Goal: Navigation & Orientation: Find specific page/section

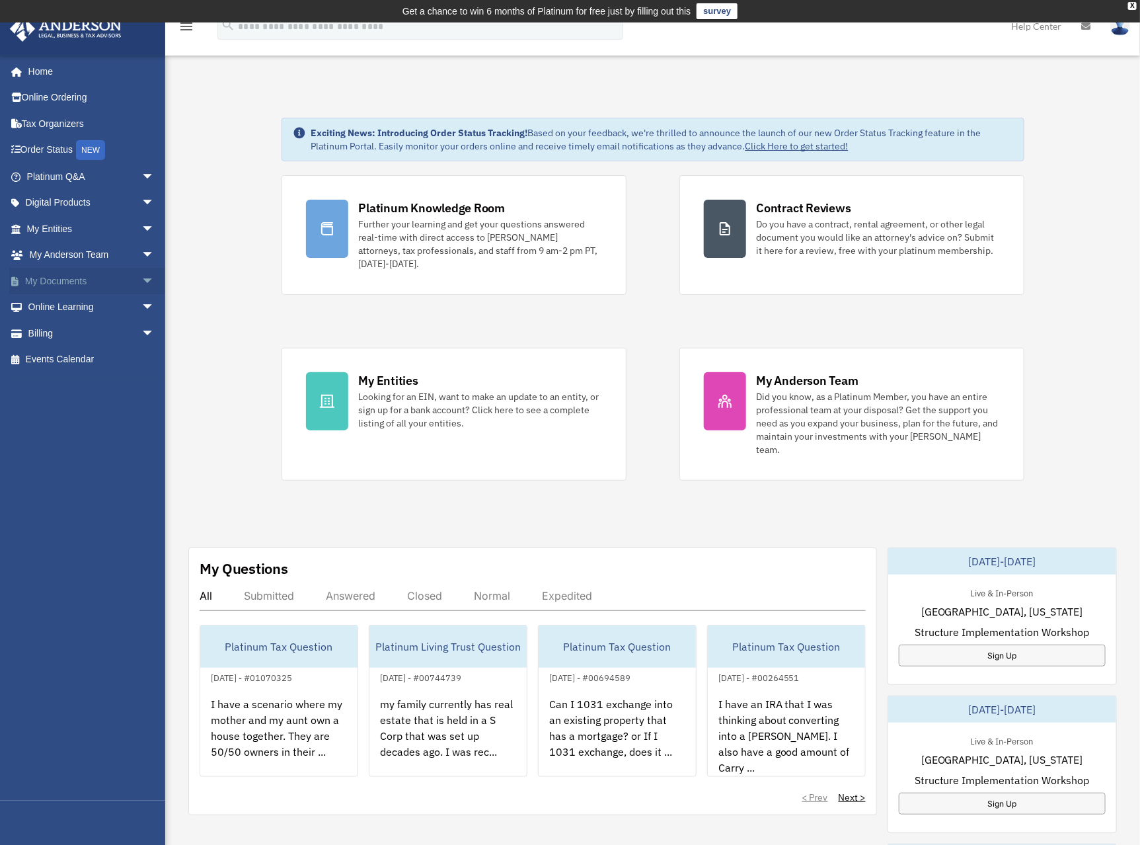
click at [65, 280] on link "My Documents arrow_drop_down" at bounding box center [91, 281] width 165 height 26
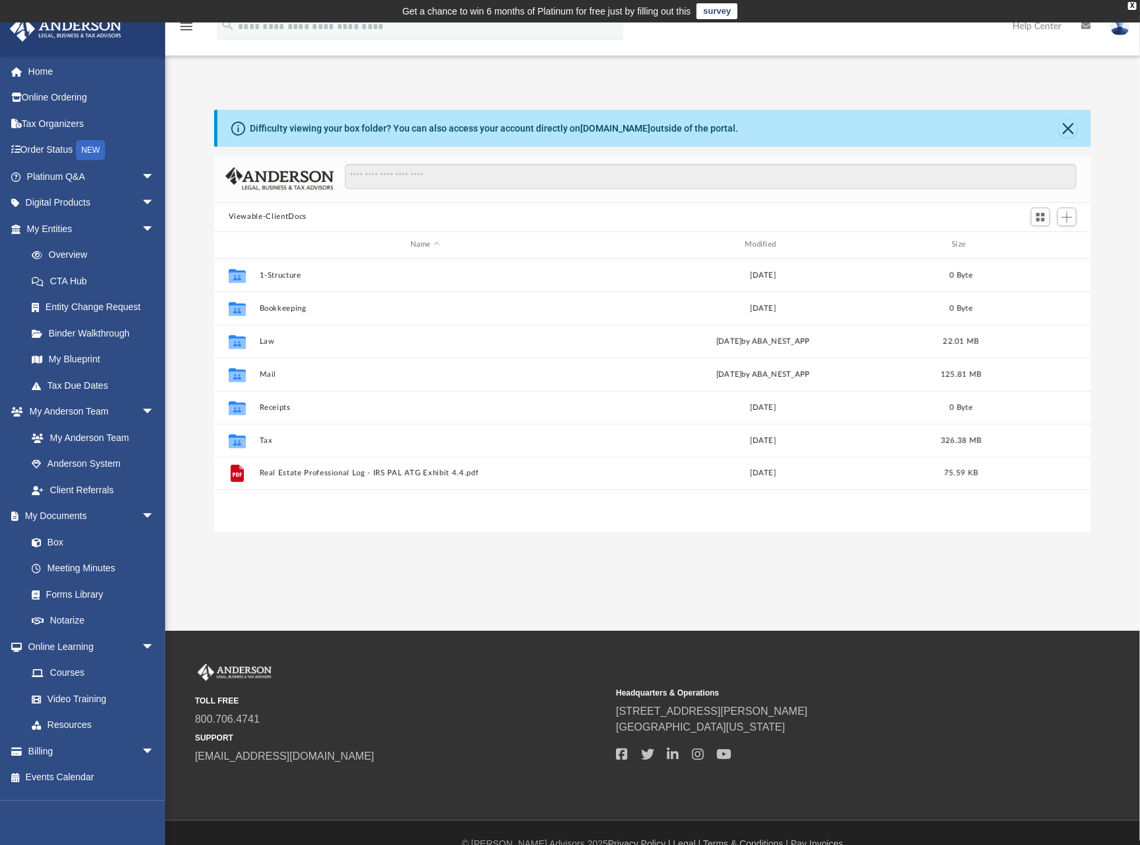
scroll to position [291, 868]
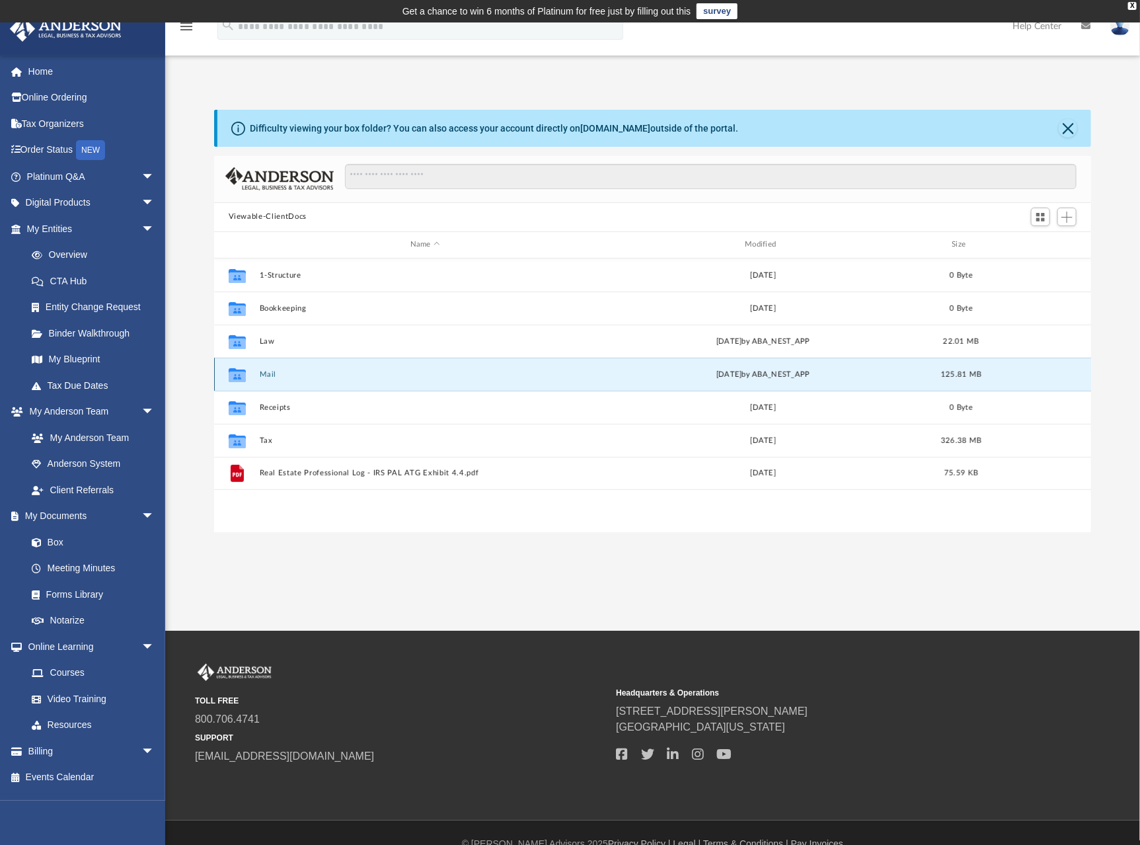
click at [451, 373] on button "Mail" at bounding box center [425, 373] width 332 height 9
click at [276, 370] on button "Mail" at bounding box center [425, 373] width 332 height 9
click at [270, 371] on button "Mail" at bounding box center [425, 373] width 332 height 9
click at [700, 373] on div "Wed Aug 20 2025 by ABA_NEST_APP" at bounding box center [763, 374] width 332 height 12
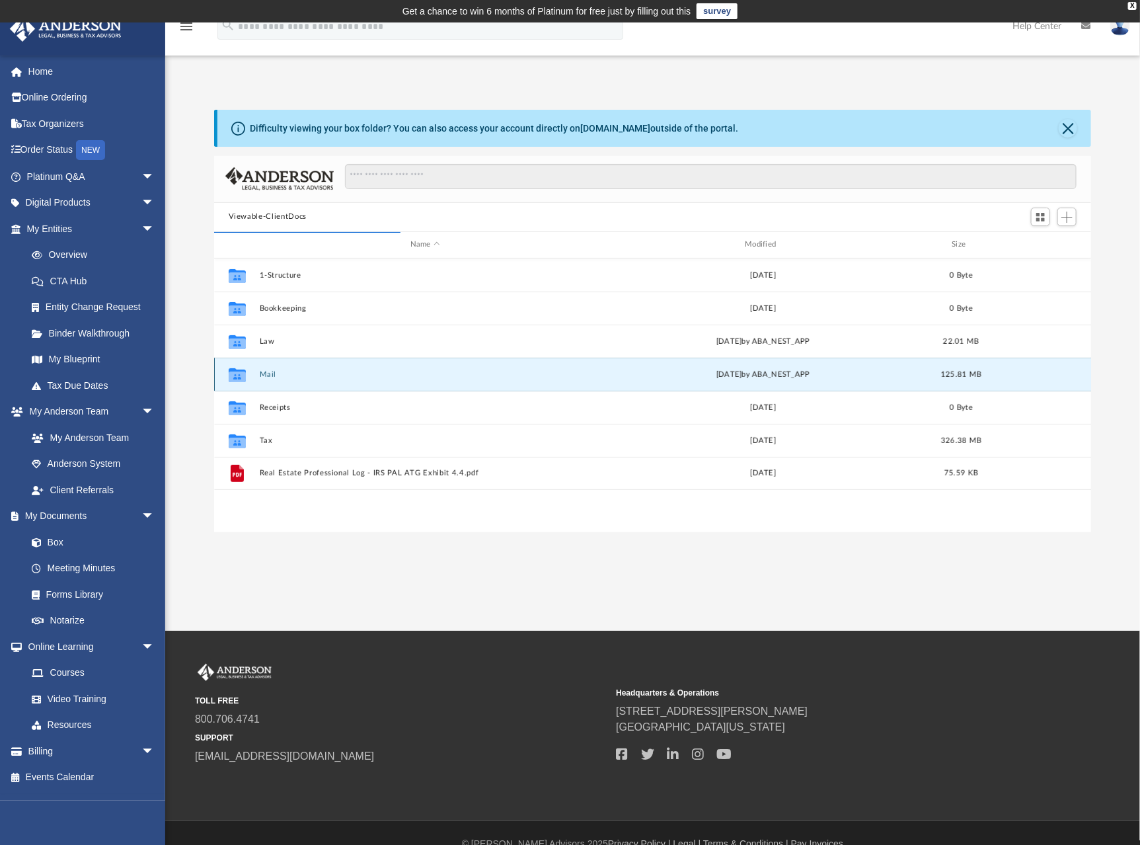
click at [270, 369] on button "Mail" at bounding box center [425, 373] width 332 height 9
click at [1077, 128] on button "Close" at bounding box center [1068, 128] width 19 height 19
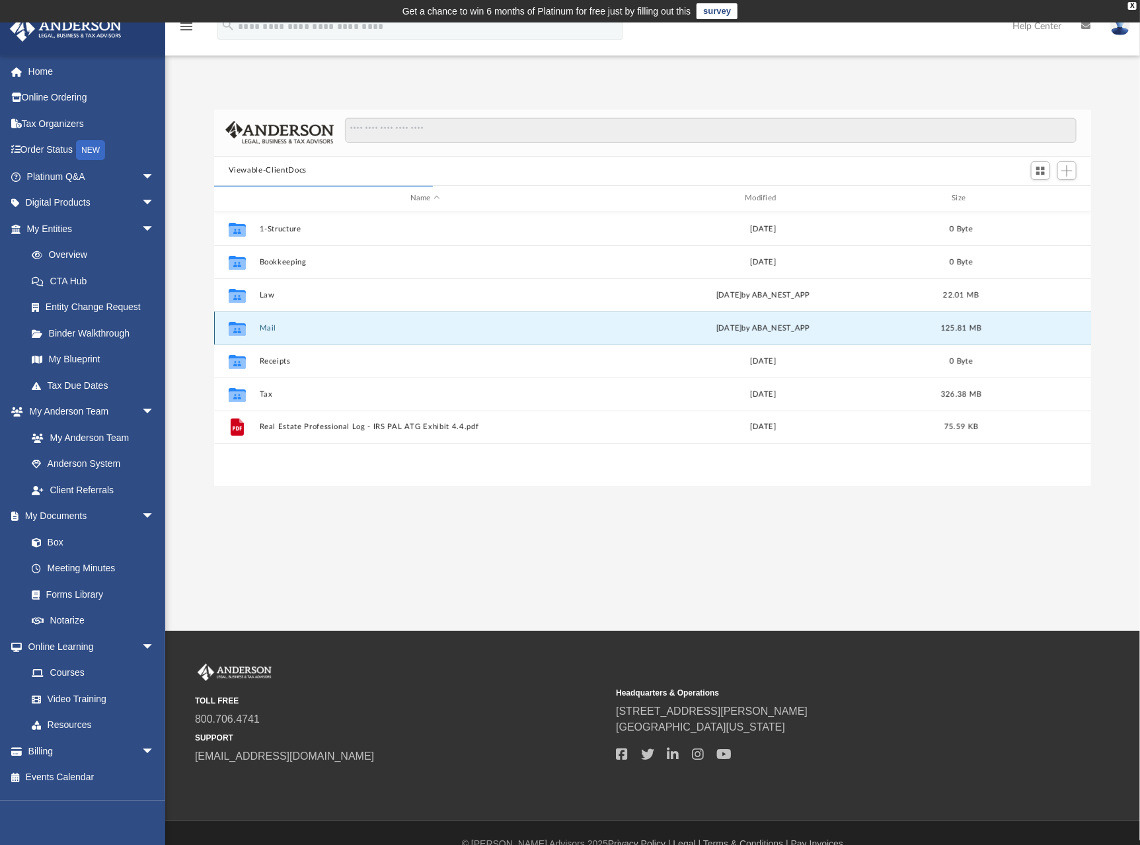
click at [261, 327] on button "Mail" at bounding box center [425, 327] width 332 height 9
click at [236, 328] on icon "grid" at bounding box center [237, 330] width 17 height 11
click at [542, 328] on button "Mail" at bounding box center [425, 327] width 332 height 9
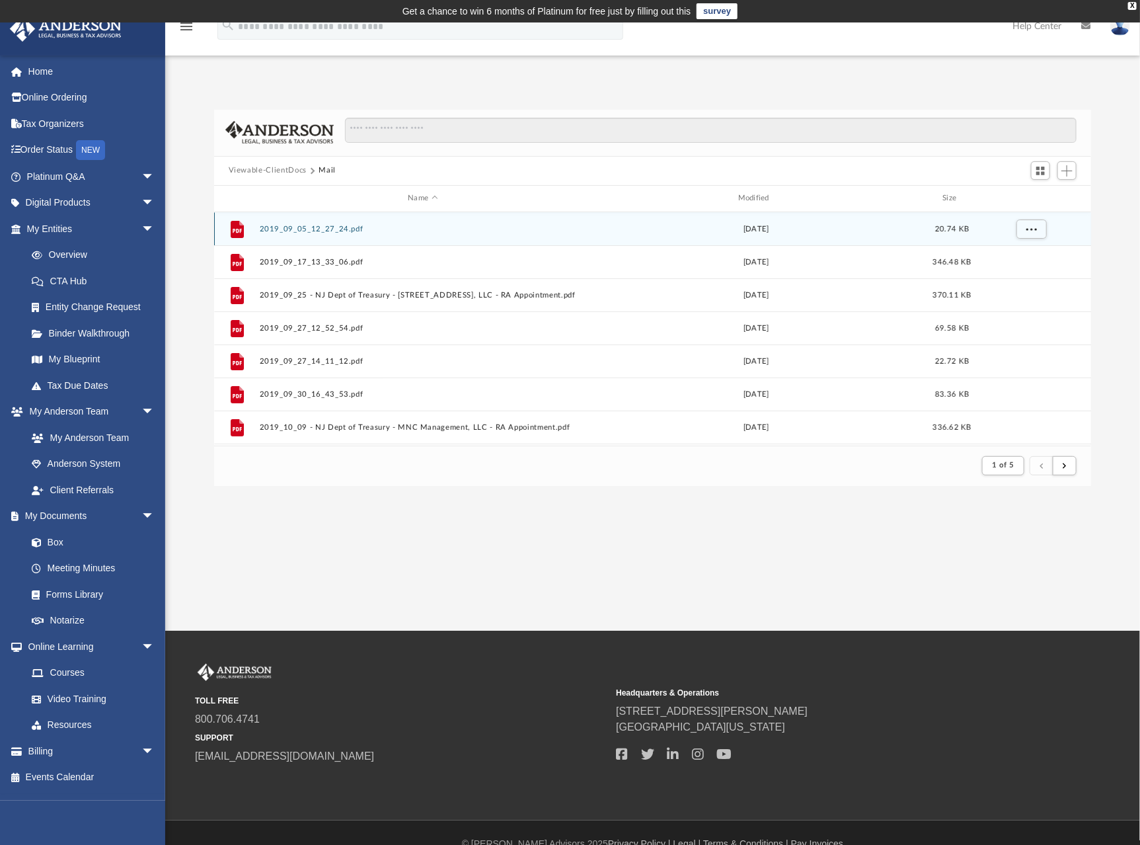
scroll to position [251, 868]
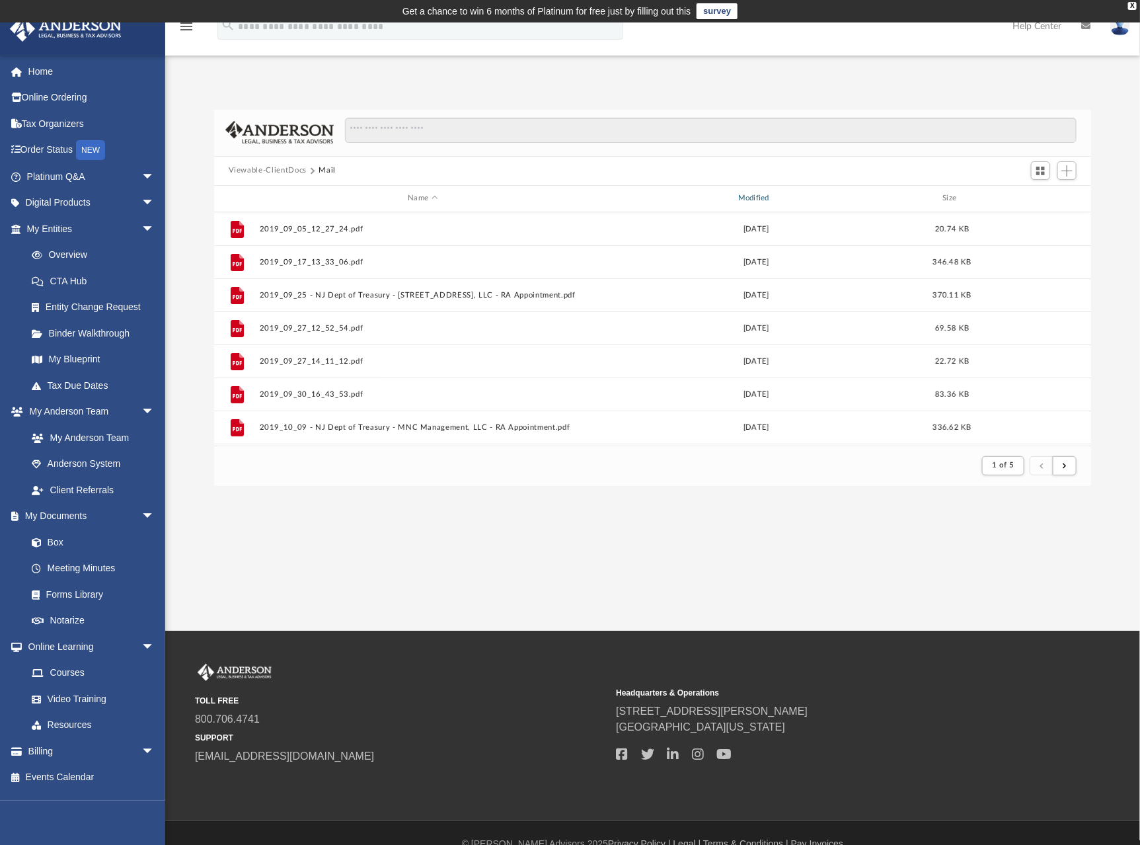
click at [766, 196] on div "Modified" at bounding box center [756, 198] width 328 height 12
click at [755, 194] on div "Modified" at bounding box center [756, 198] width 328 height 12
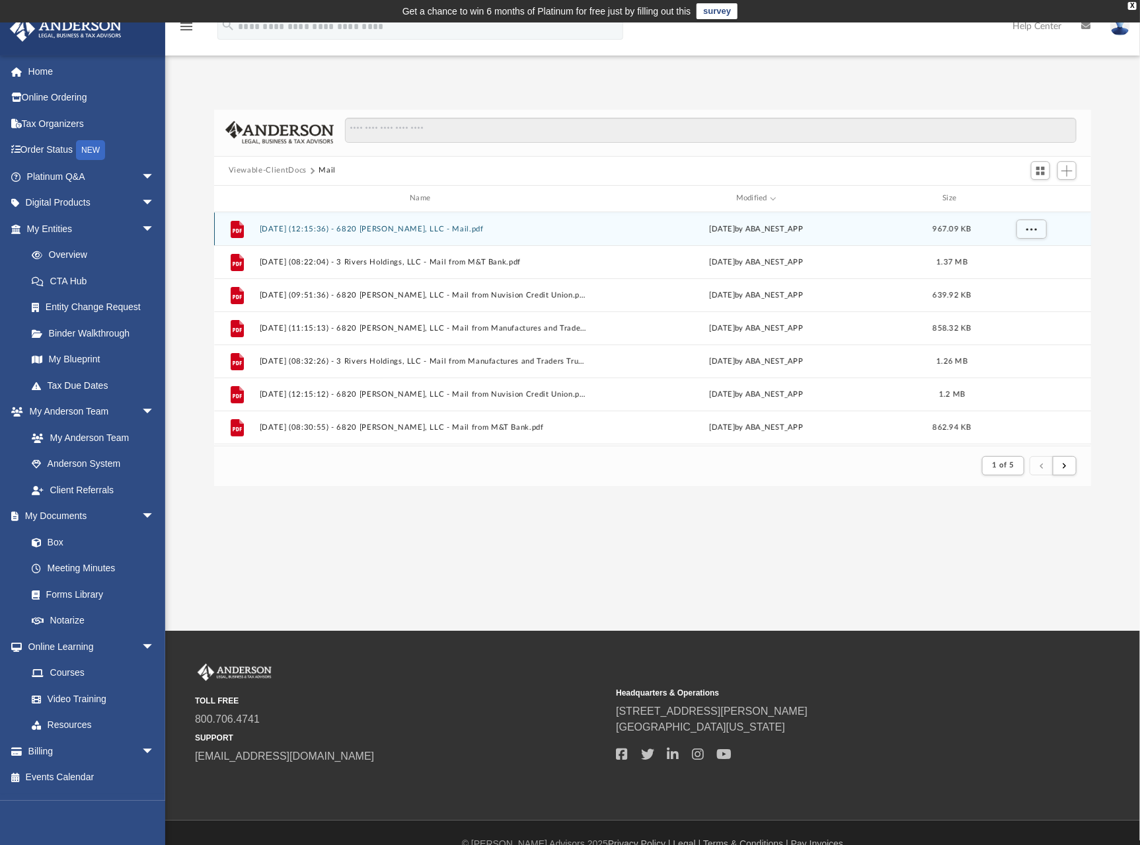
click at [397, 226] on button "2025.08.20 (12:15:36) - 6820 Murphy, LLC - Mail.pdf" at bounding box center [422, 228] width 327 height 9
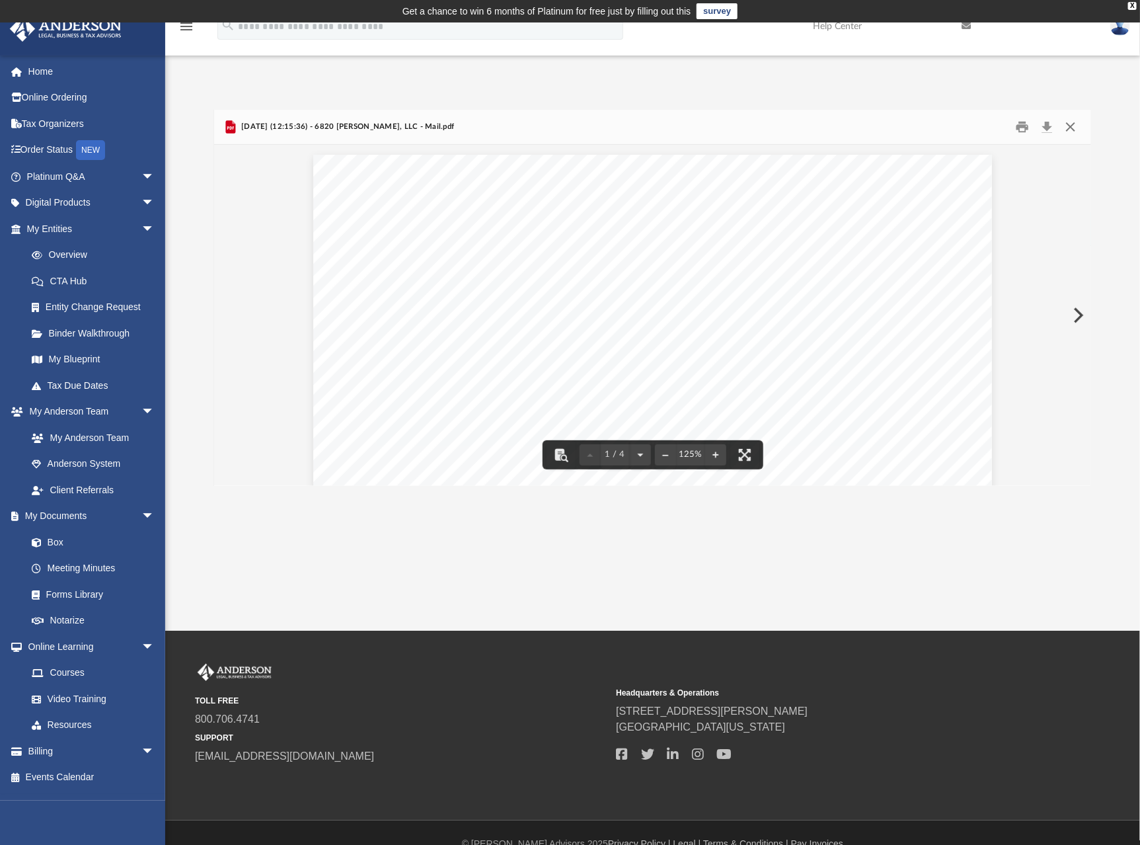
click at [1076, 123] on button "Close" at bounding box center [1071, 126] width 24 height 20
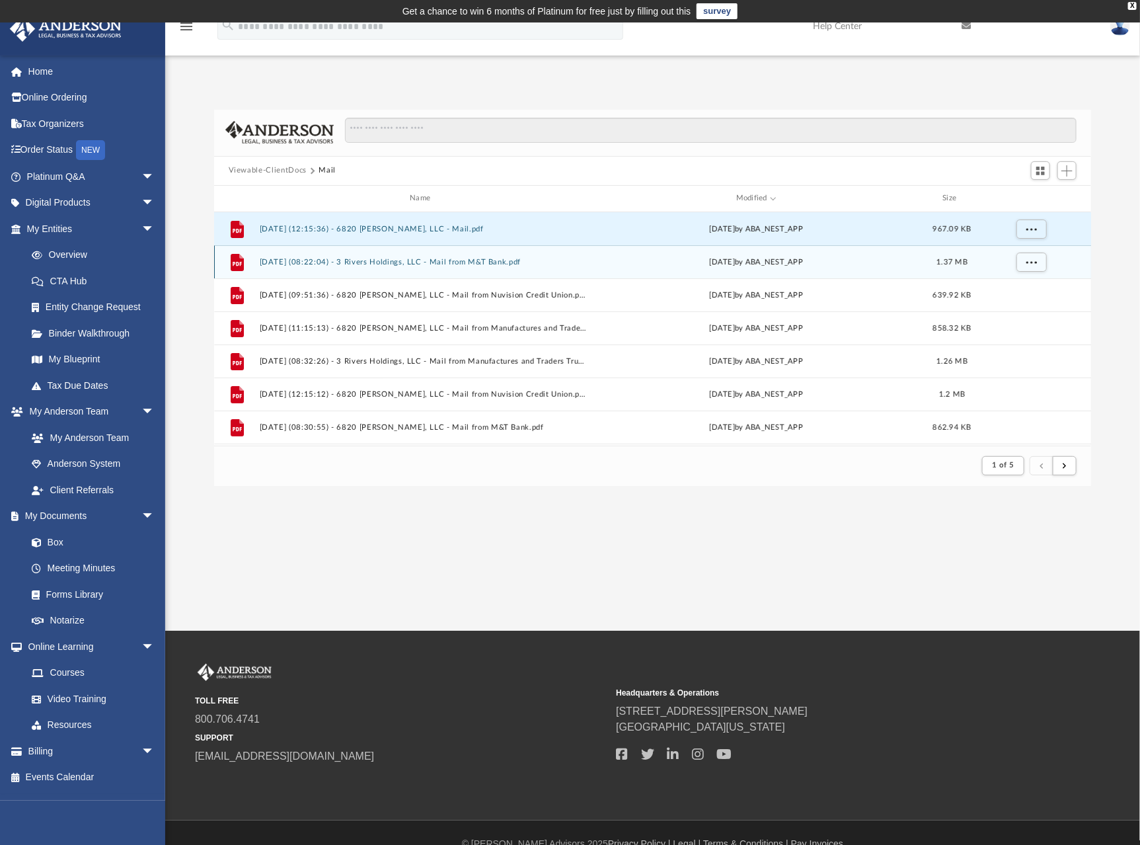
click at [363, 257] on button "2025.08.18 (08:22:04) - 3 Rivers Holdings, LLC - Mail from M&T Bank.pdf" at bounding box center [422, 261] width 327 height 9
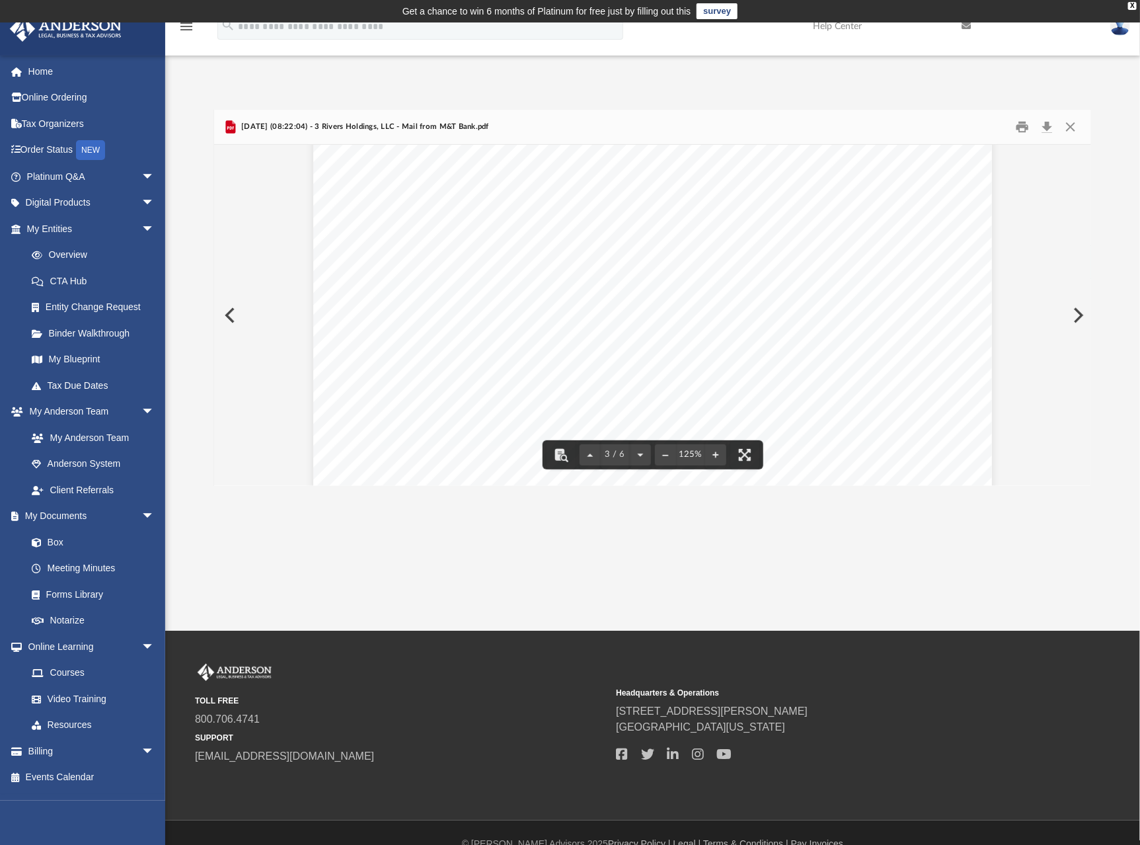
scroll to position [2312, 0]
click at [1070, 125] on button "Close" at bounding box center [1071, 126] width 24 height 20
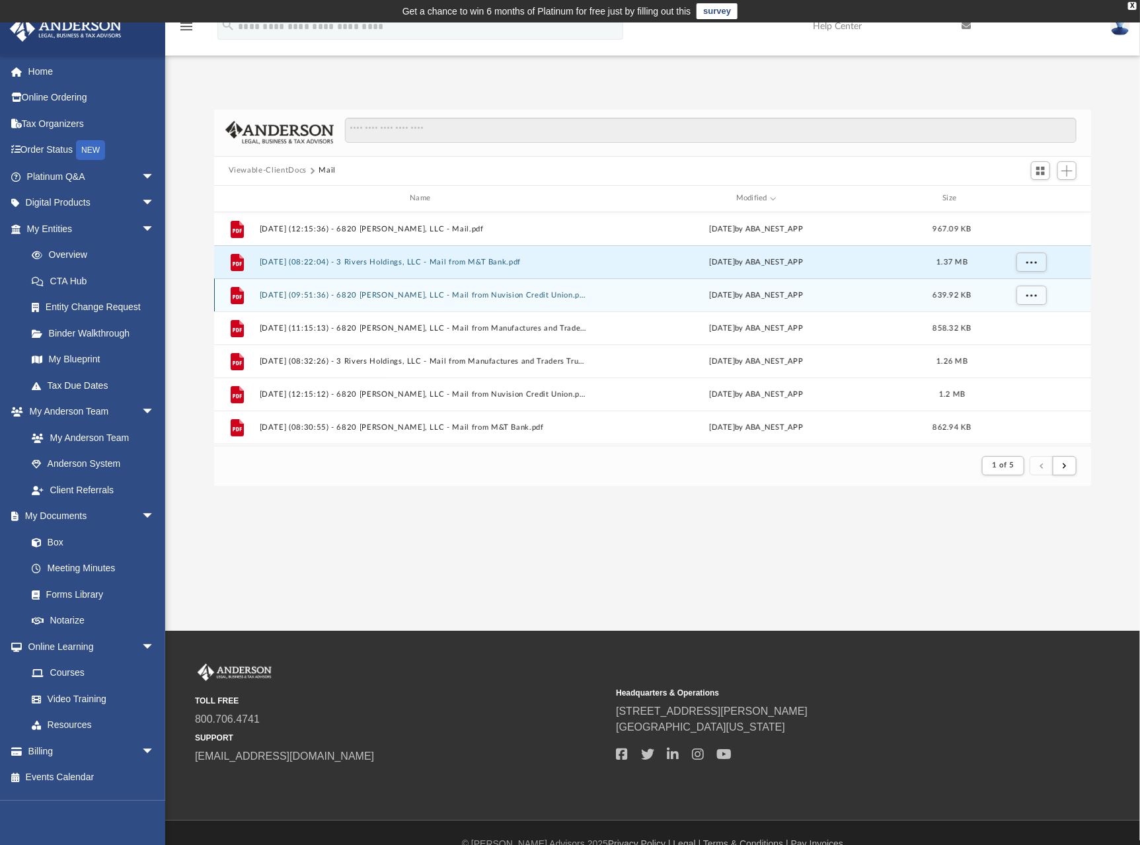
click at [373, 292] on button "2025.08.11 (09:51:36) - 6820 Murphy, LLC - Mail from Nuvision Credit Union.pdf" at bounding box center [422, 294] width 327 height 9
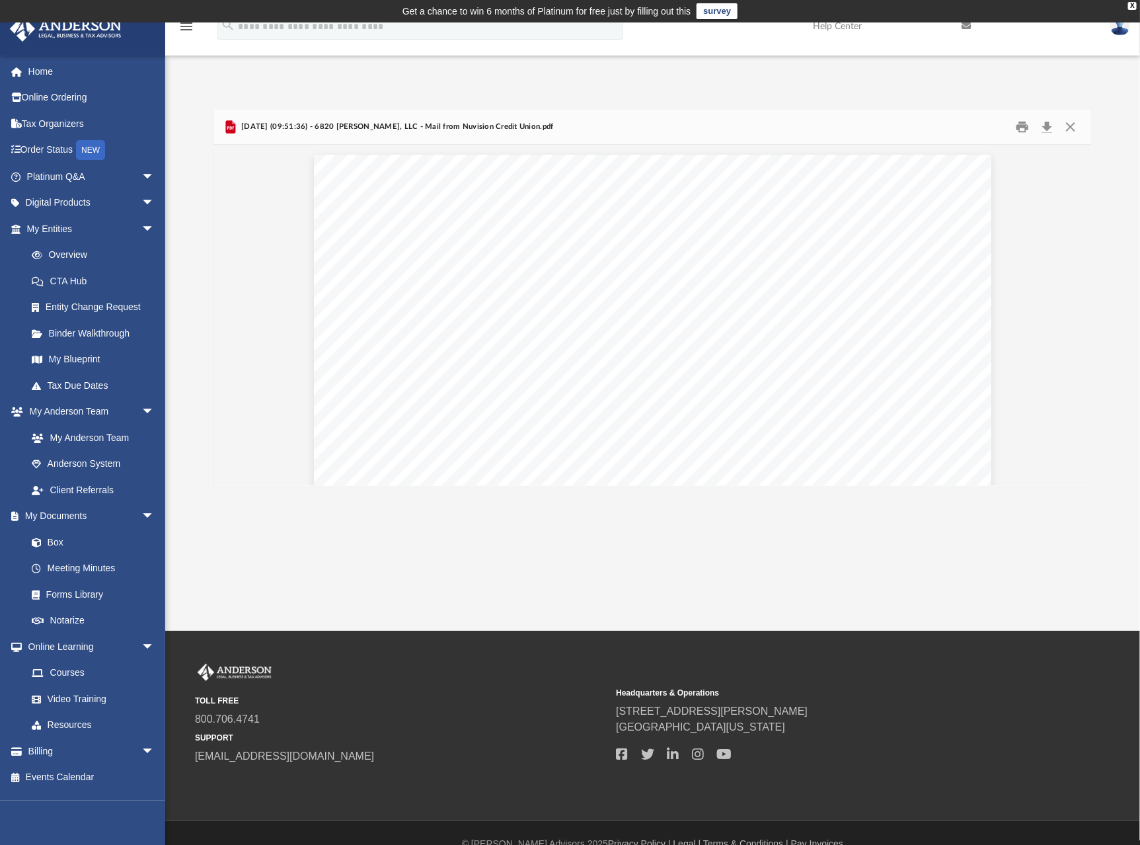
scroll to position [7, 0]
click at [1067, 128] on button "Close" at bounding box center [1071, 126] width 24 height 20
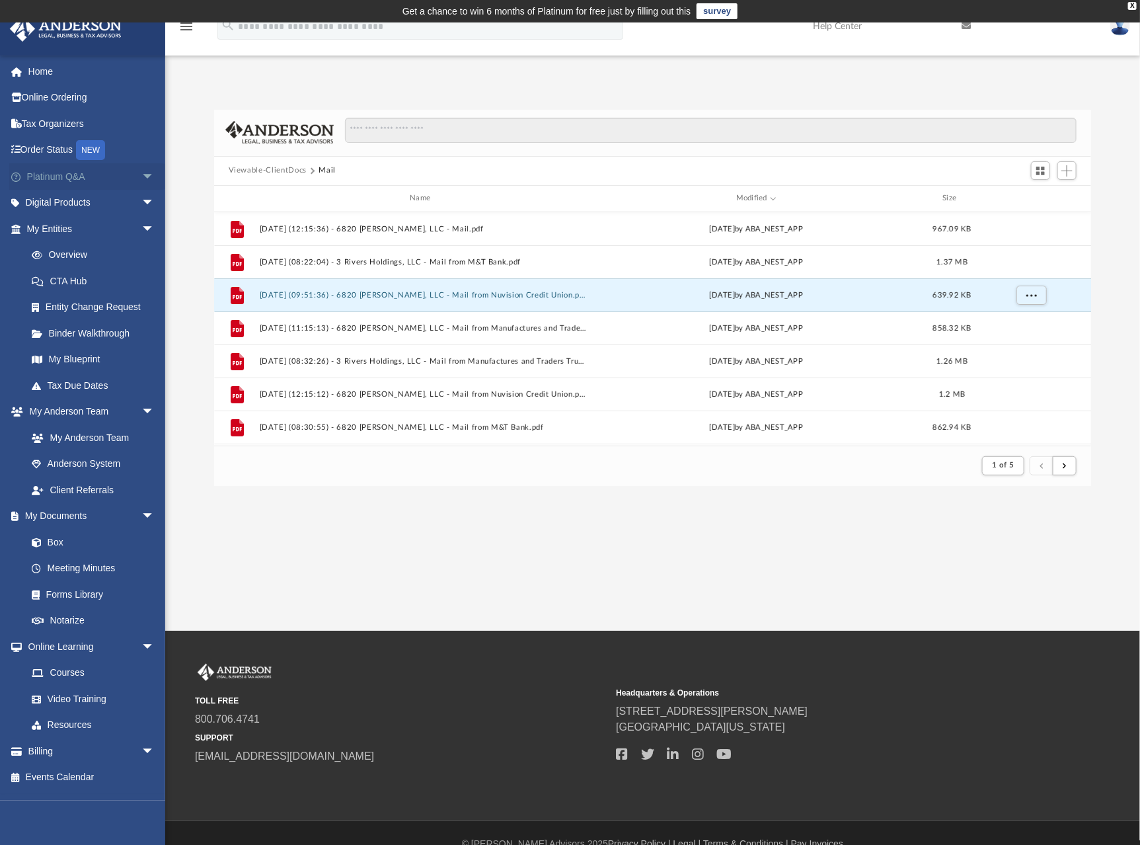
click at [71, 176] on link "Platinum Q&A arrow_drop_down" at bounding box center [91, 176] width 165 height 26
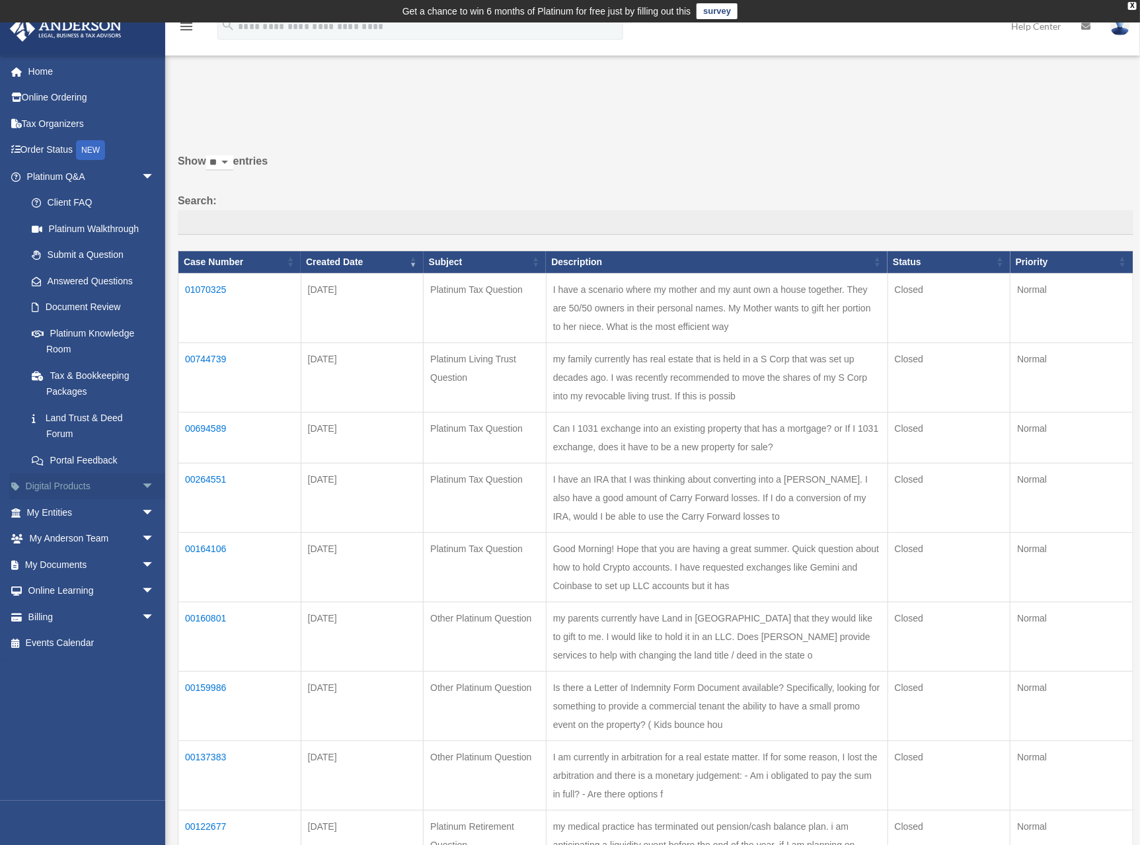
click at [95, 488] on link "Digital Products arrow_drop_down" at bounding box center [91, 486] width 165 height 26
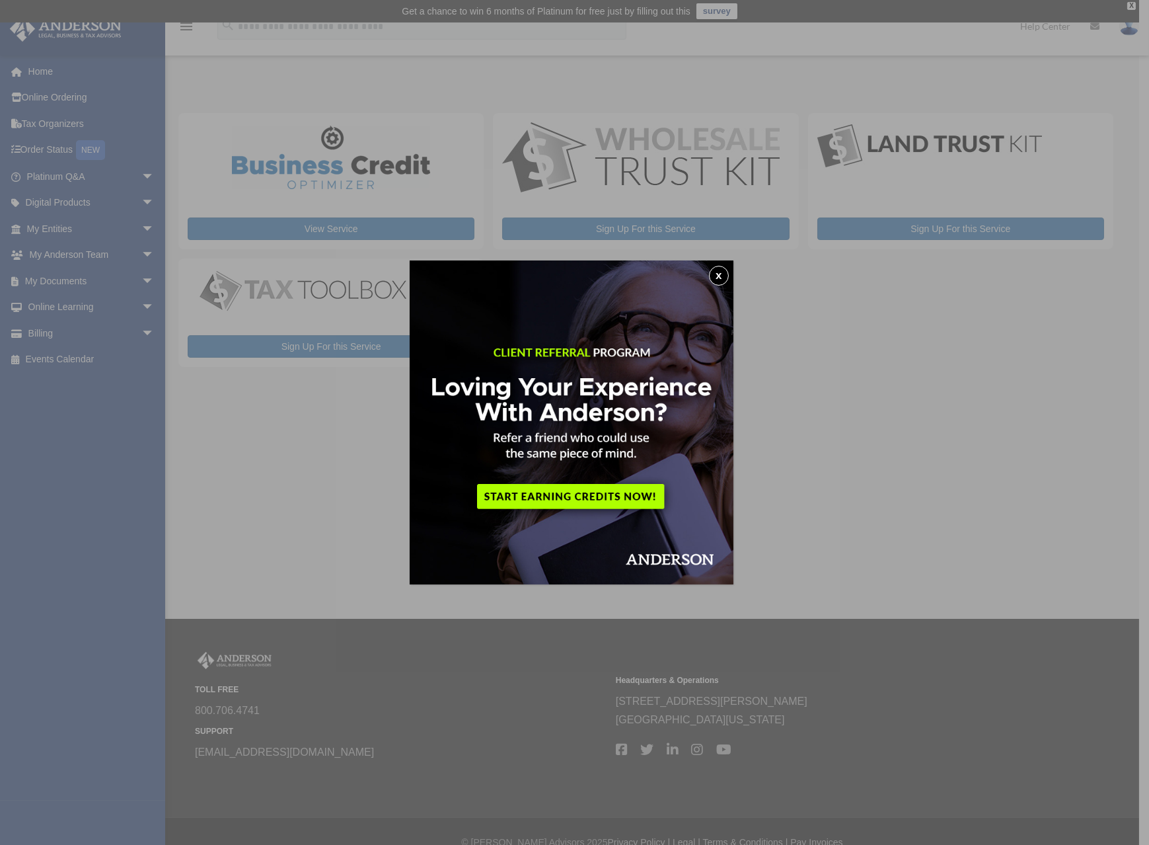
click at [719, 274] on button "x" at bounding box center [719, 276] width 20 height 20
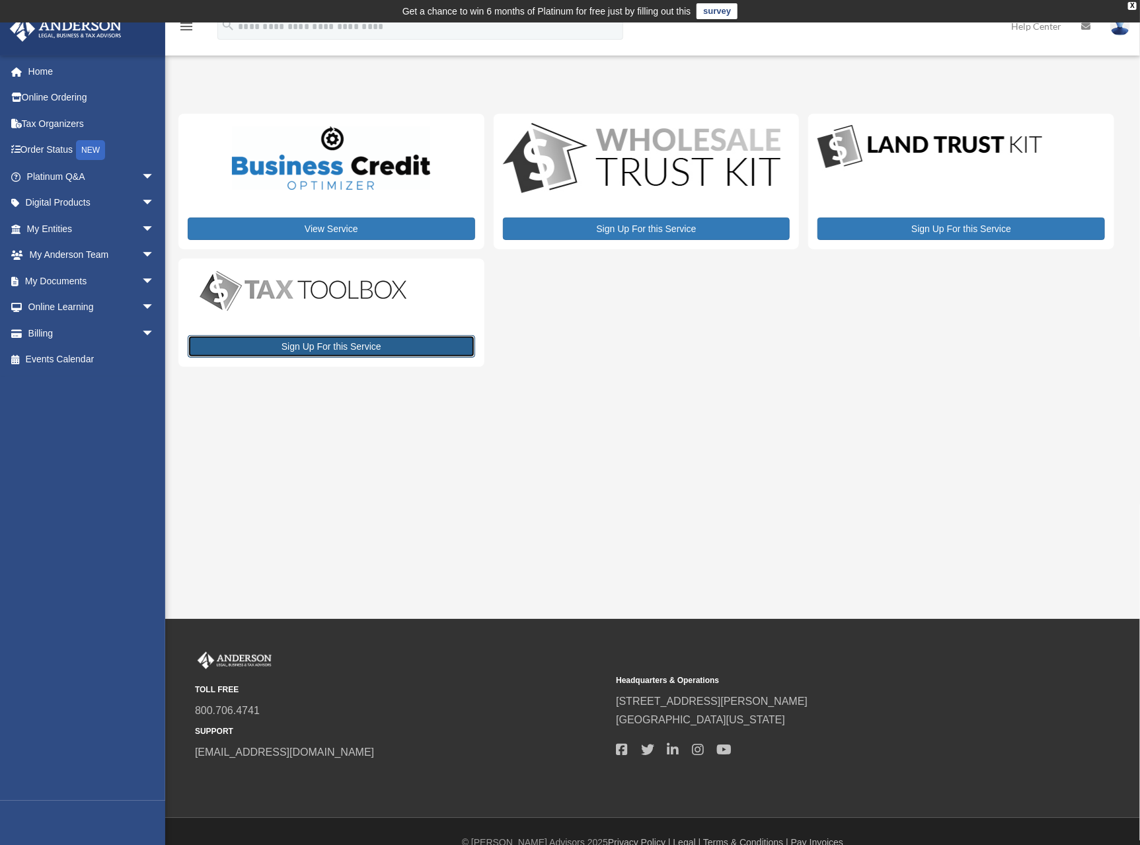
click at [319, 344] on link "Sign Up For this Service" at bounding box center [332, 346] width 288 height 22
click at [108, 256] on link "My Anderson Team arrow_drop_down" at bounding box center [91, 255] width 165 height 26
click at [141, 254] on span "arrow_drop_down" at bounding box center [154, 255] width 26 height 27
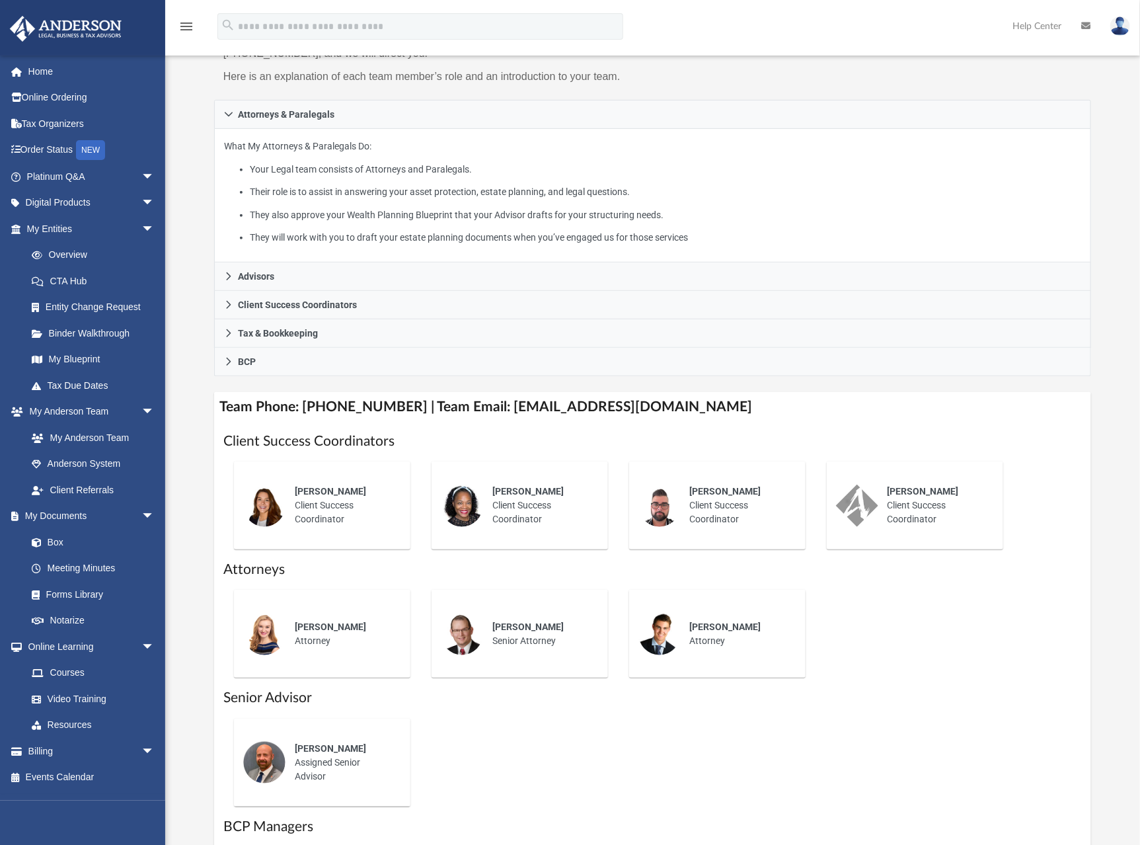
scroll to position [417, 0]
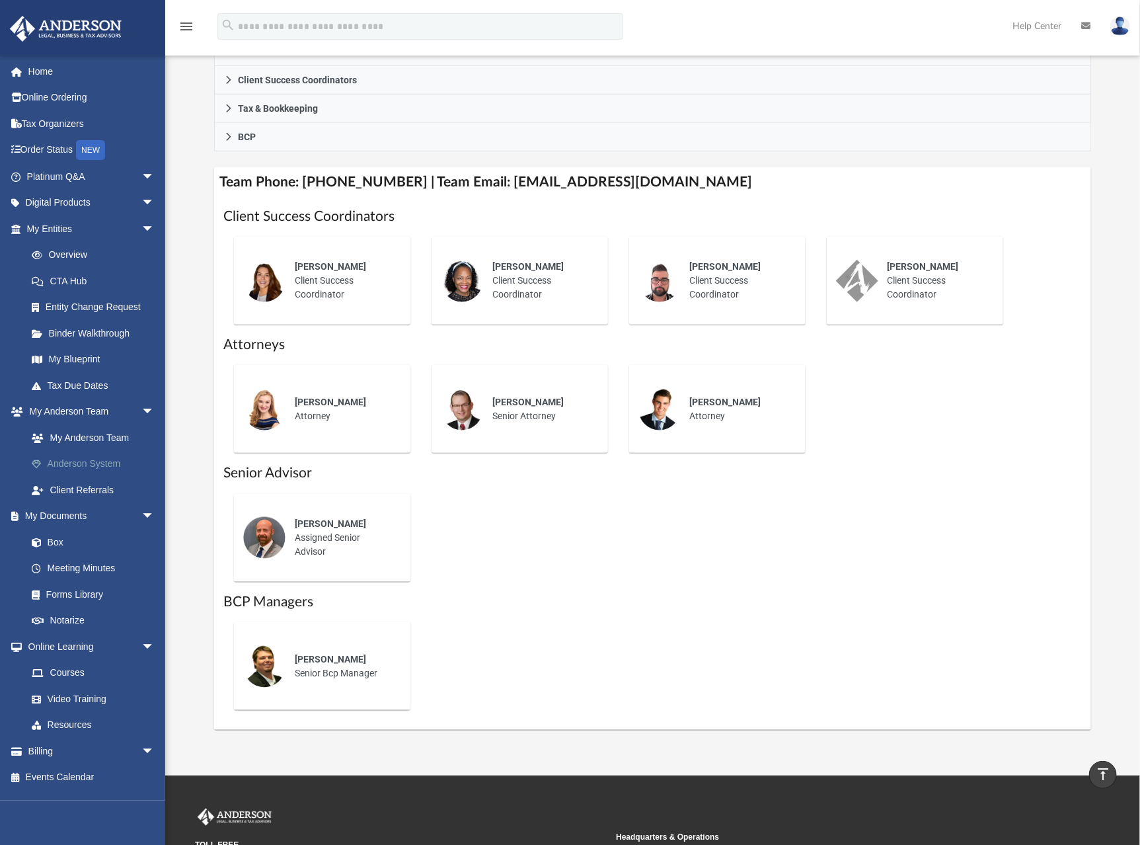
click at [78, 457] on link "Anderson System" at bounding box center [97, 464] width 156 height 26
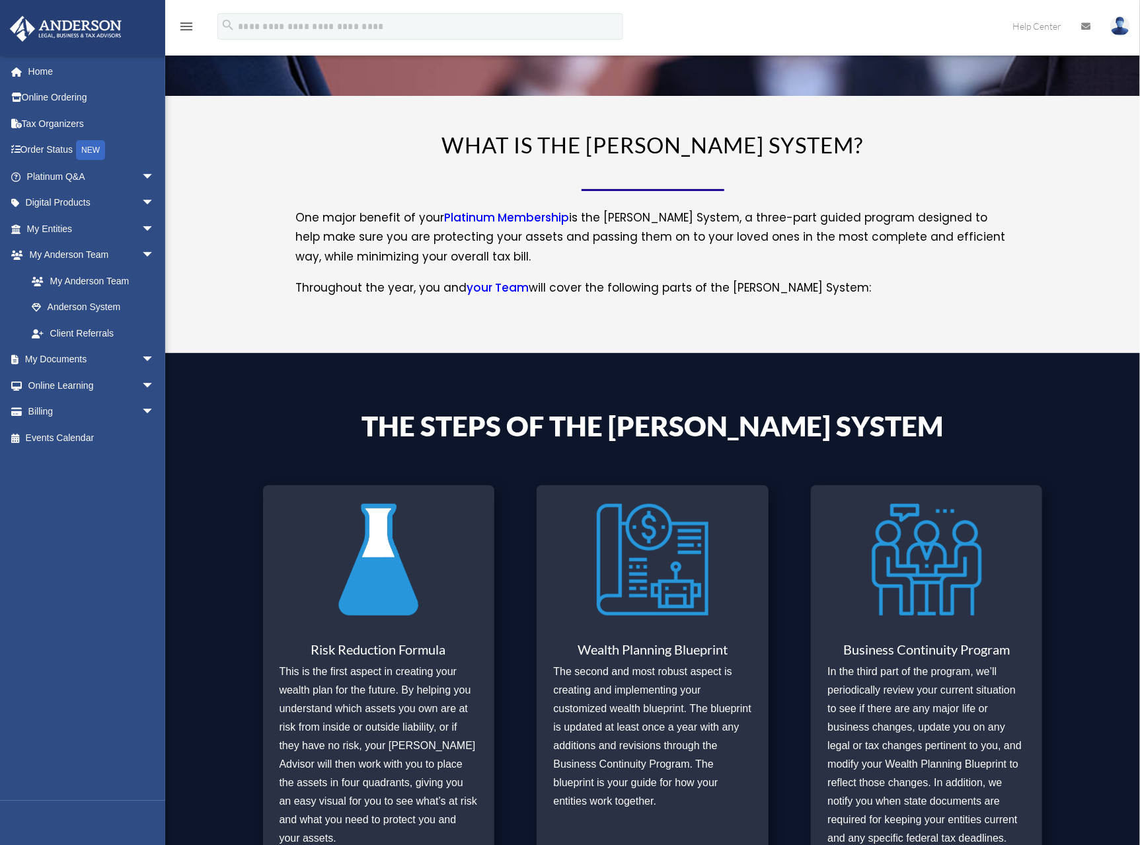
scroll to position [282, 0]
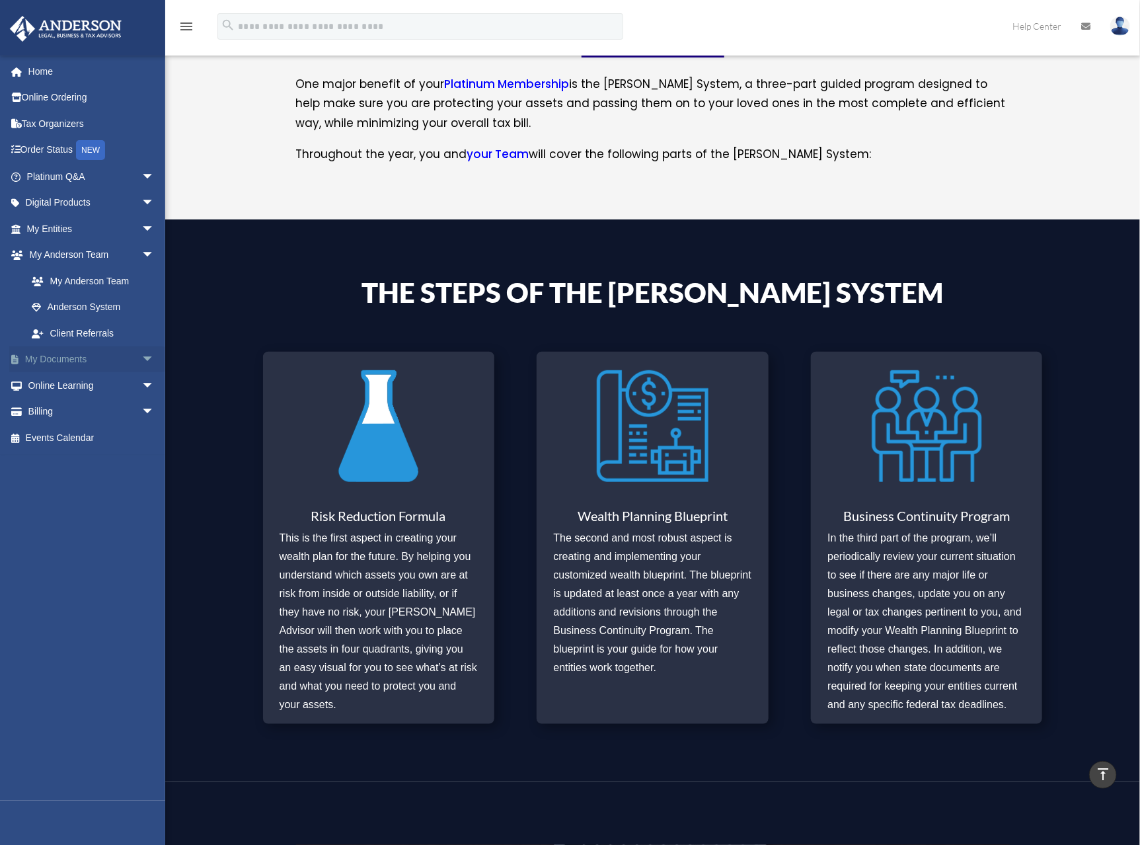
click at [59, 354] on link "My Documents arrow_drop_down" at bounding box center [91, 359] width 165 height 26
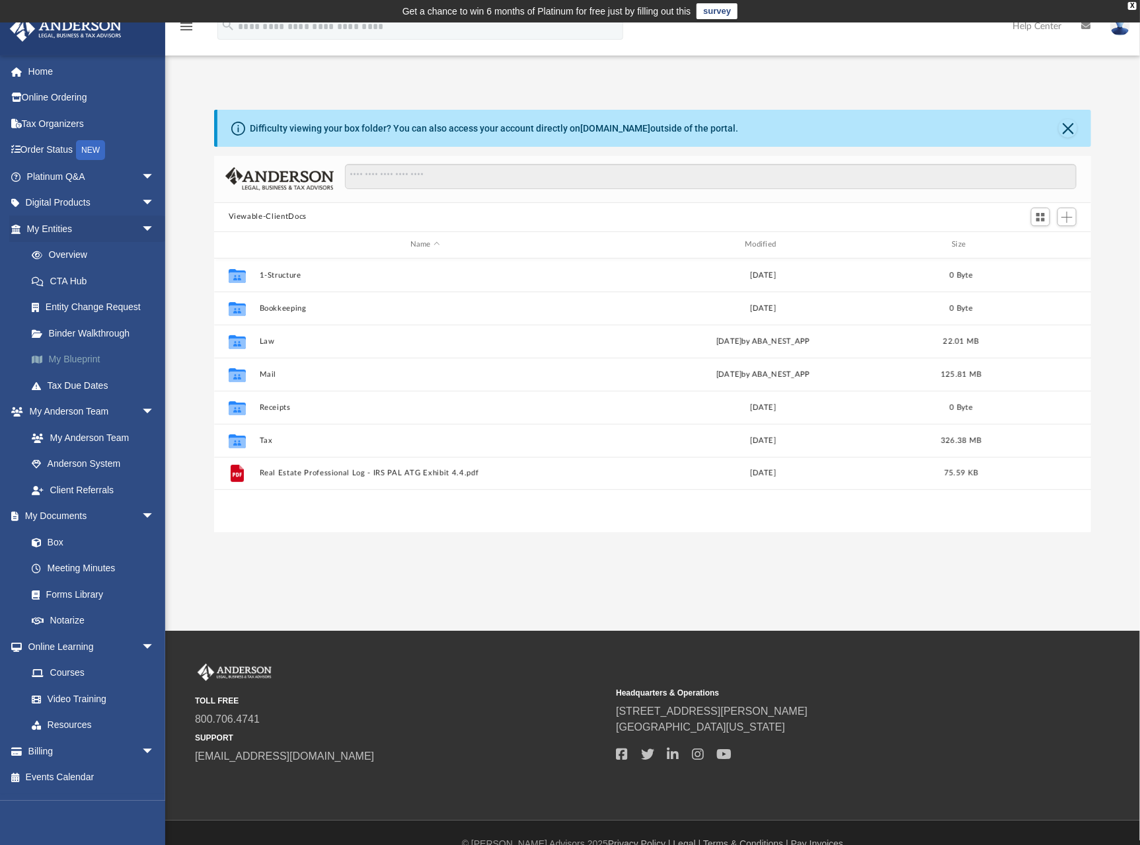
scroll to position [22, 0]
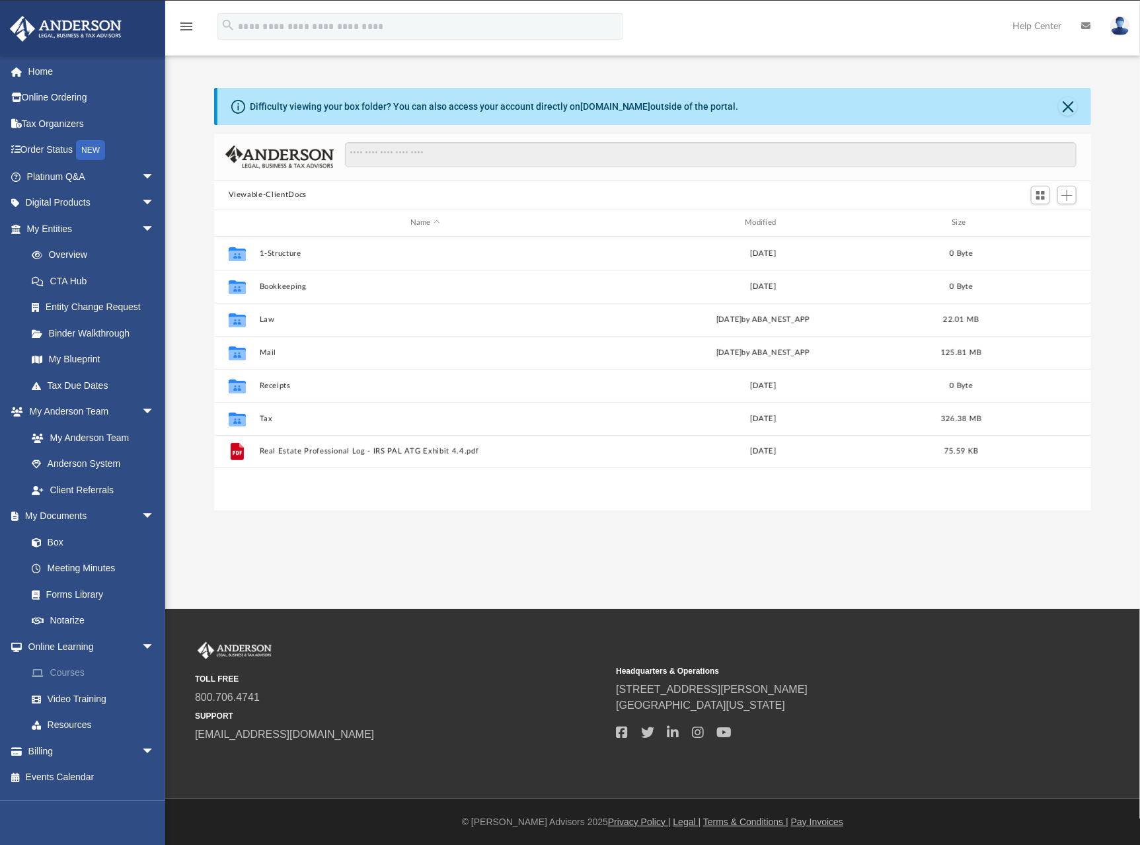
click at [81, 669] on link "Courses" at bounding box center [97, 673] width 156 height 26
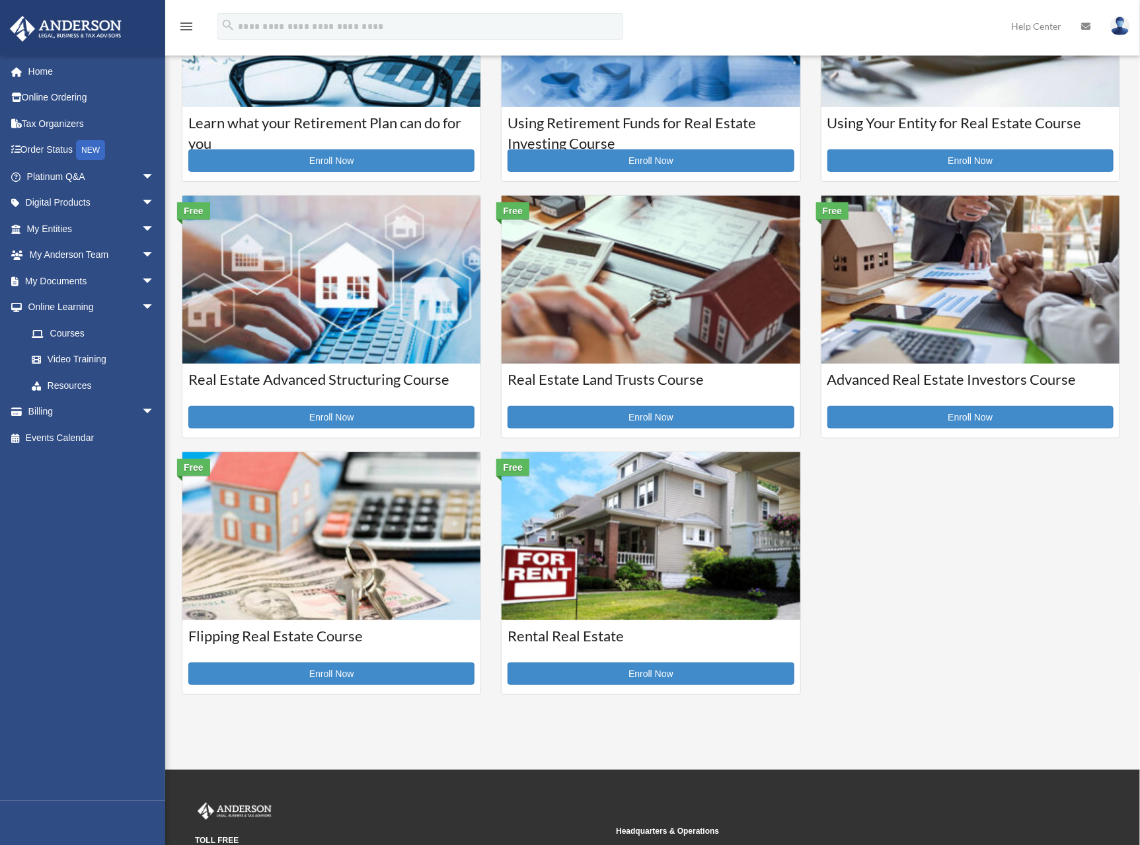
scroll to position [235, 0]
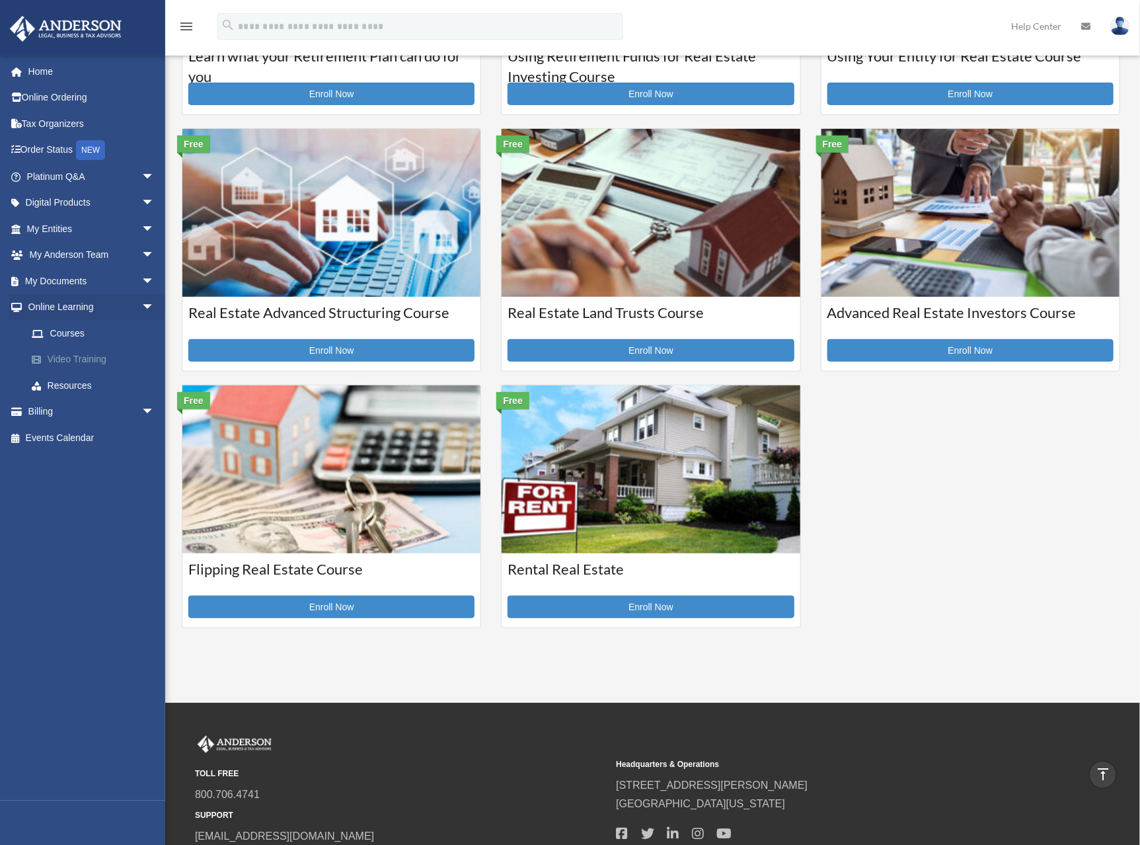
click at [81, 360] on link "Video Training" at bounding box center [97, 359] width 156 height 26
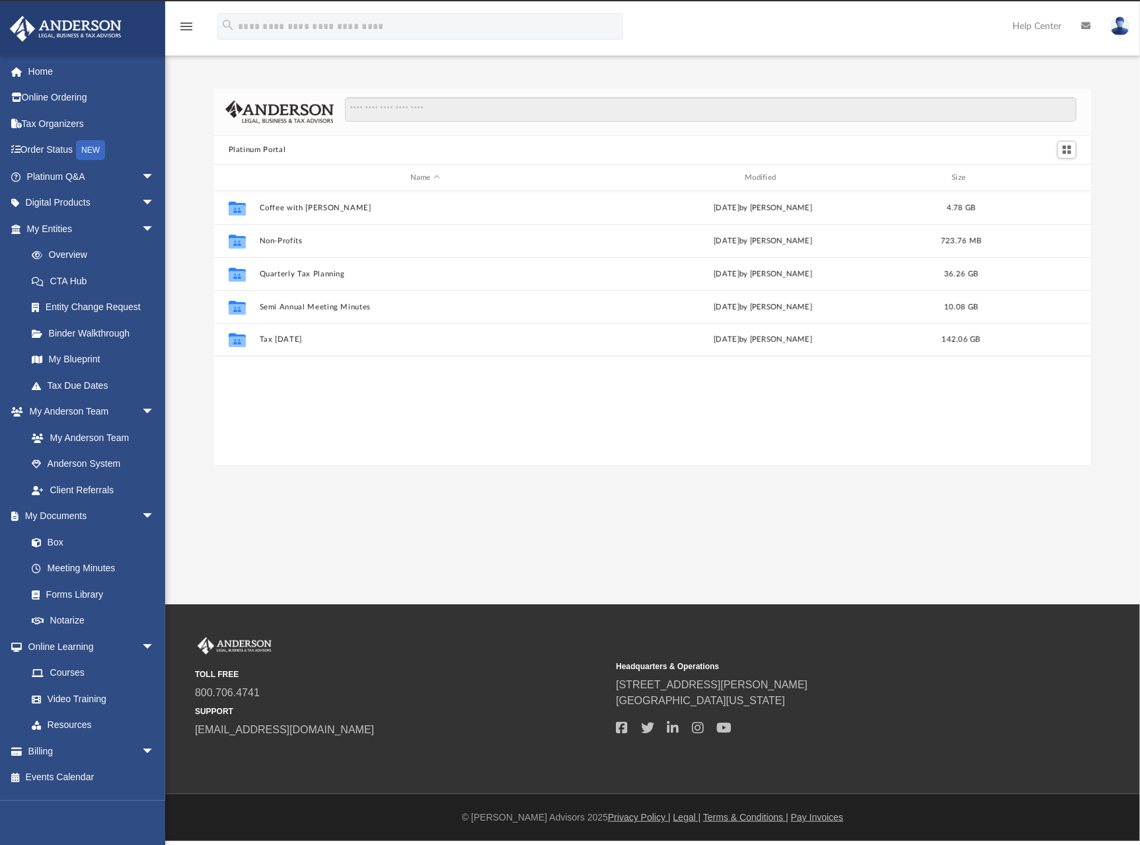
scroll to position [291, 868]
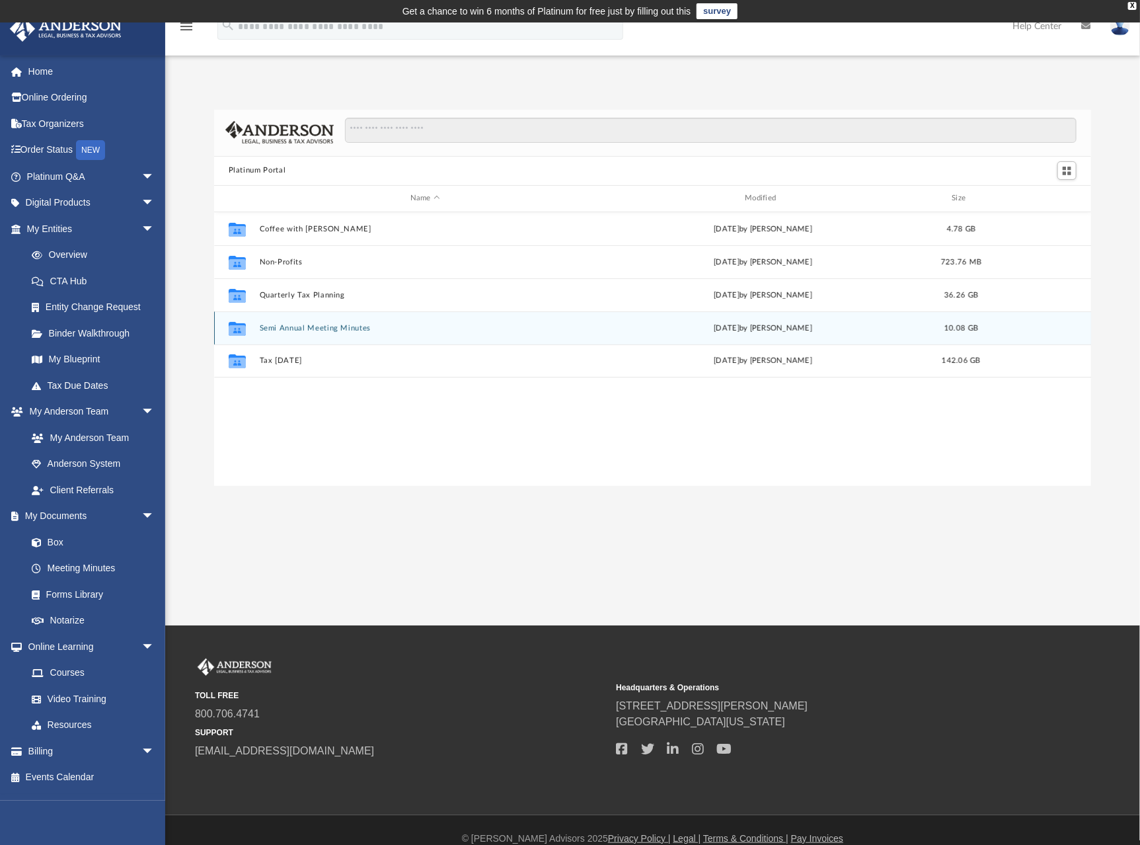
click at [308, 331] on button "Semi Annual Meeting Minutes" at bounding box center [425, 327] width 332 height 9
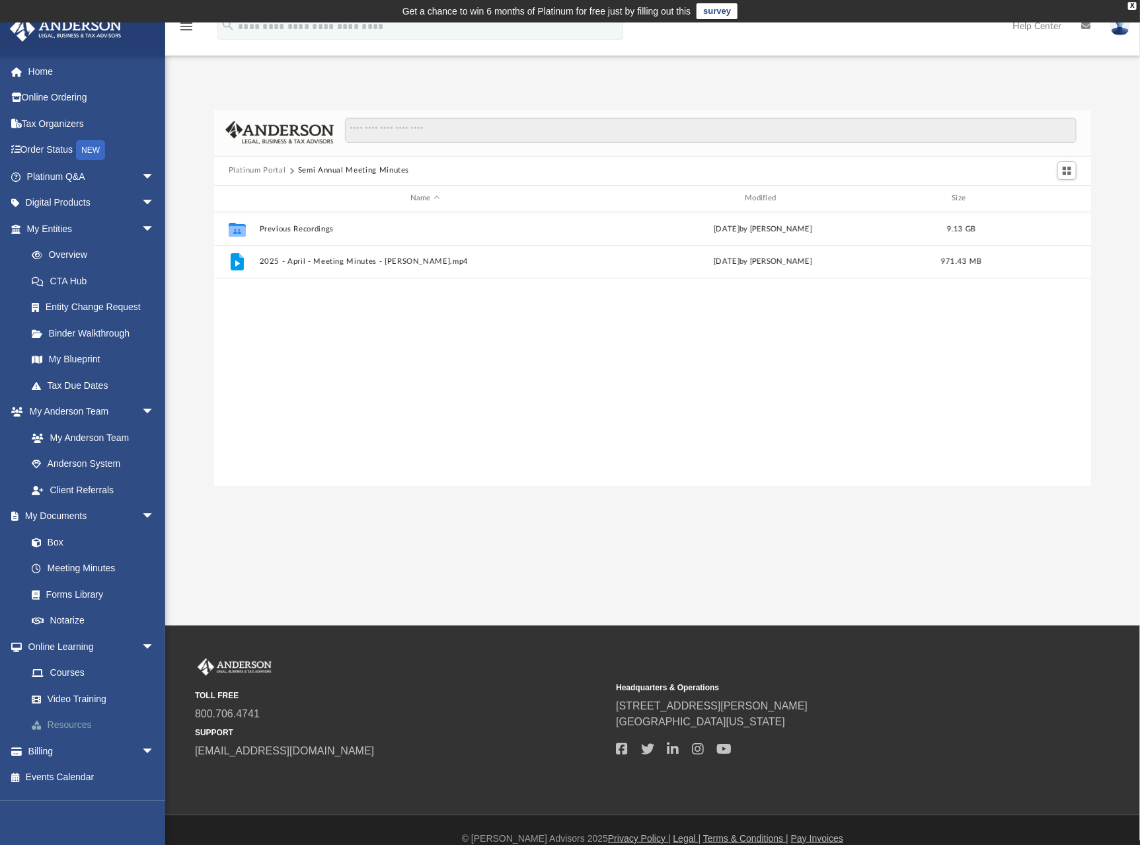
click at [73, 729] on link "Resources" at bounding box center [97, 725] width 156 height 26
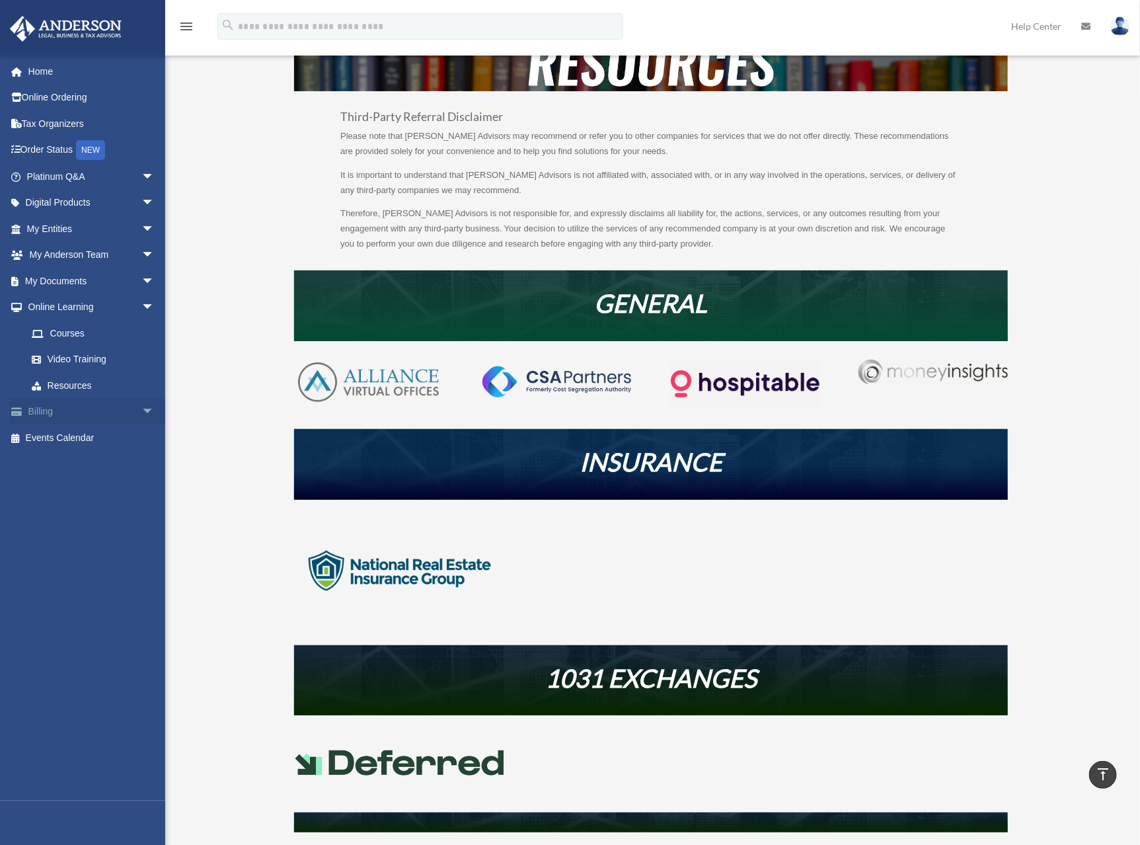
scroll to position [5, 0]
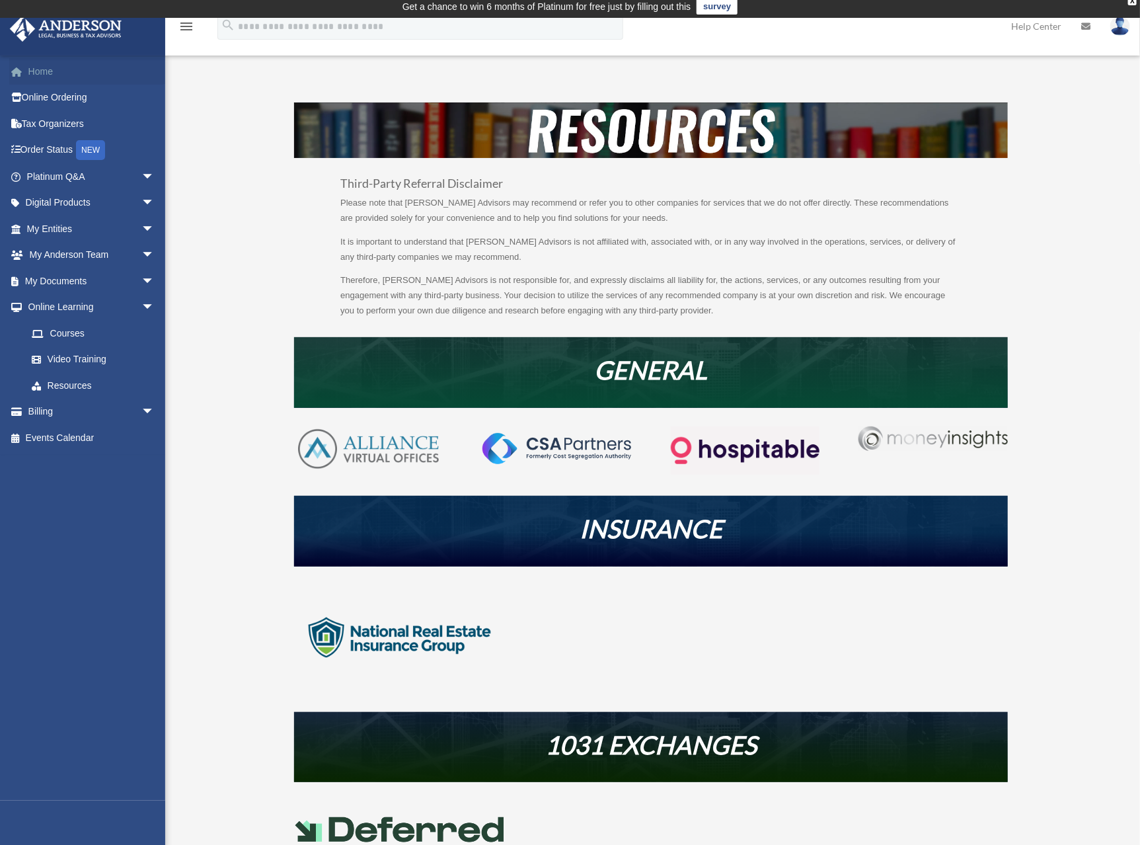
click at [41, 63] on link "Home" at bounding box center [91, 71] width 165 height 26
